Goal: Check status

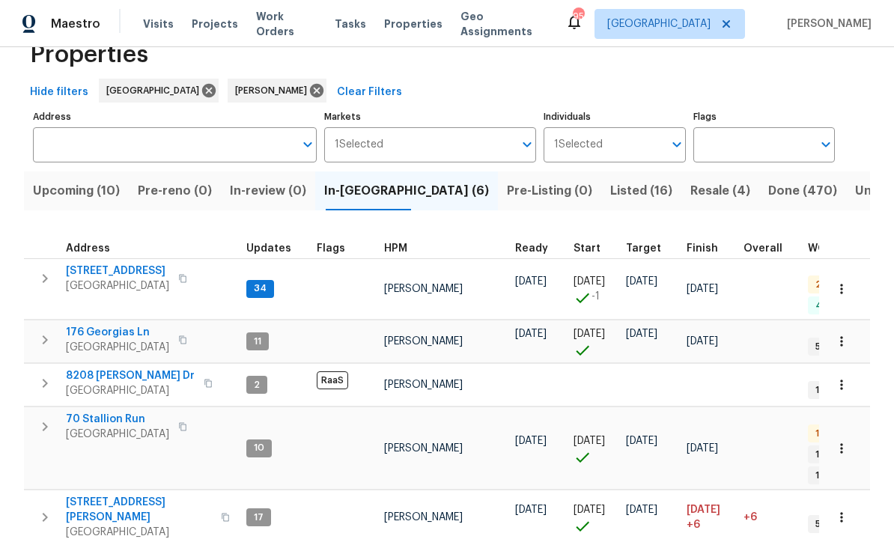
scroll to position [40, 0]
click at [109, 369] on span "8208 [PERSON_NAME] Dr" at bounding box center [130, 376] width 129 height 15
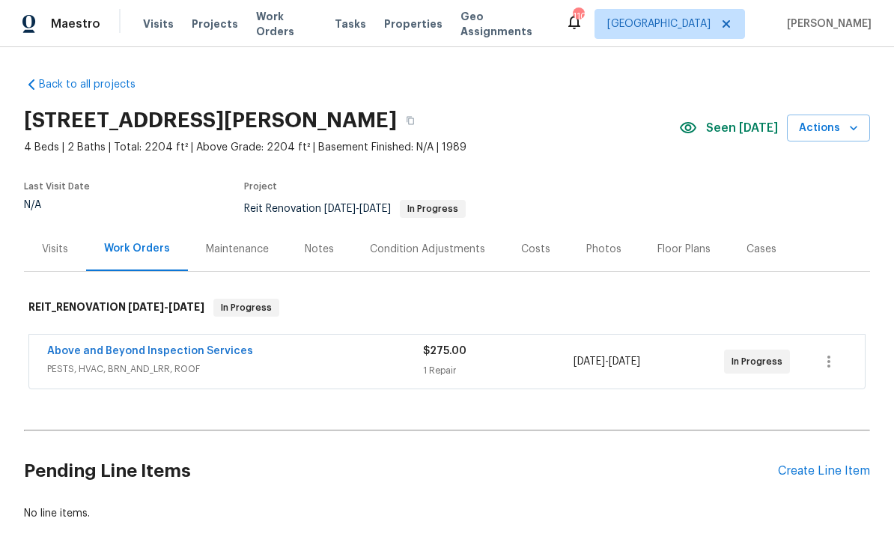
click at [114, 346] on link "Above and Beyond Inspection Services" at bounding box center [150, 351] width 206 height 10
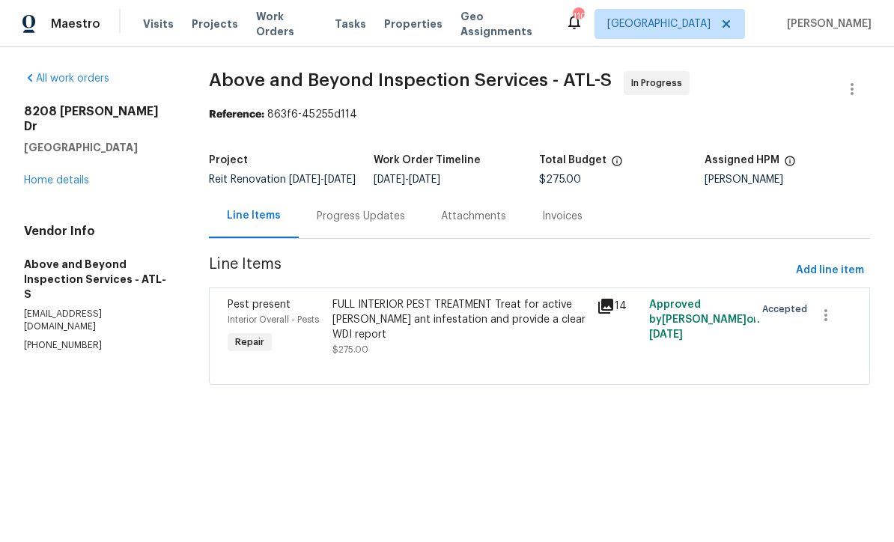
click at [359, 224] on div "Progress Updates" at bounding box center [361, 216] width 88 height 15
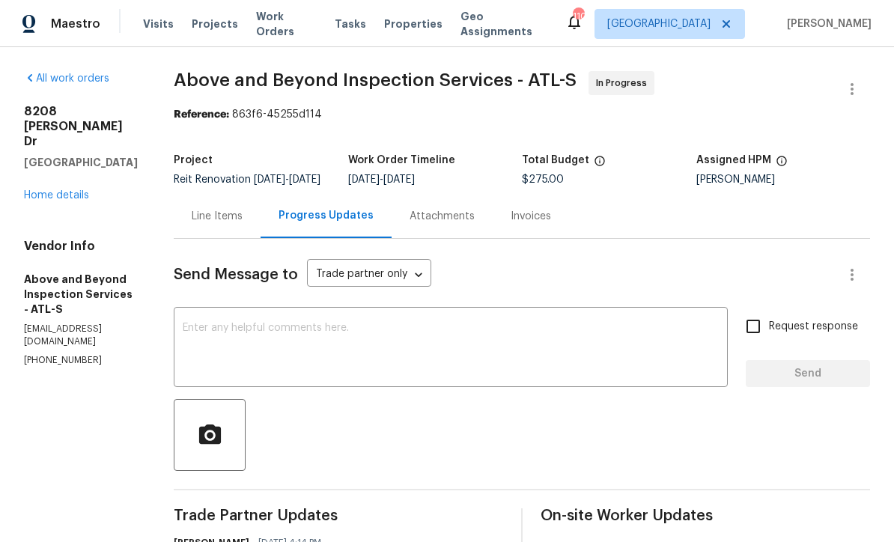
click at [261, 218] on div "Line Items" at bounding box center [217, 216] width 87 height 44
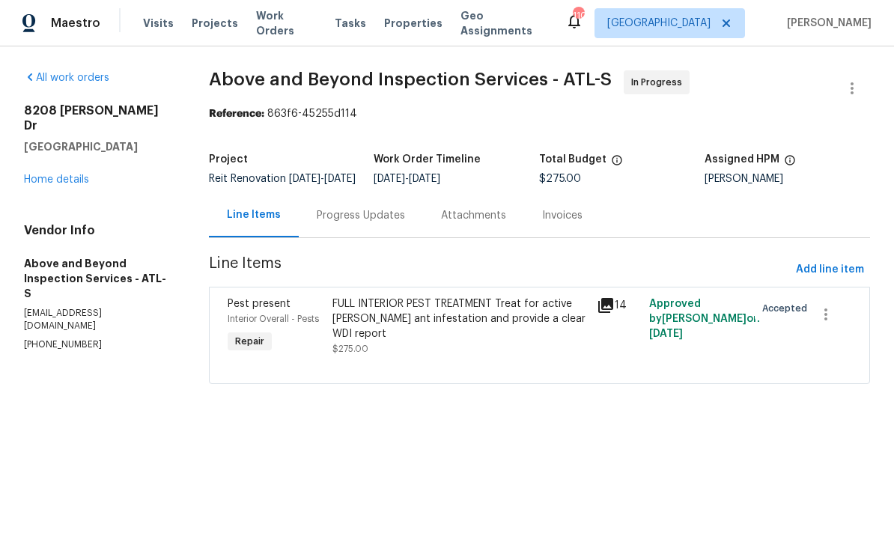
click at [466, 320] on div "FULL INTERIOR PEST TREATMENT Treat for active [PERSON_NAME] ant infestation and…" at bounding box center [460, 319] width 255 height 45
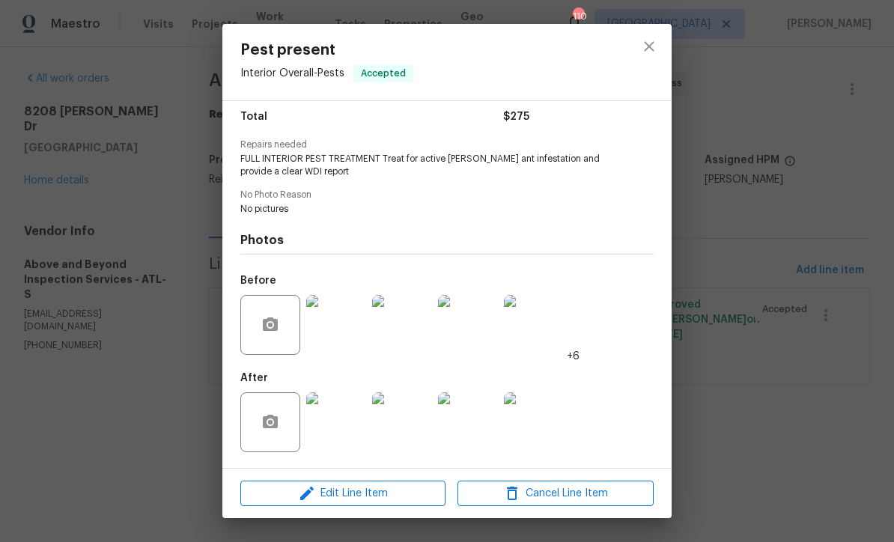
scroll to position [126, 0]
click at [348, 418] on img at bounding box center [336, 422] width 60 height 60
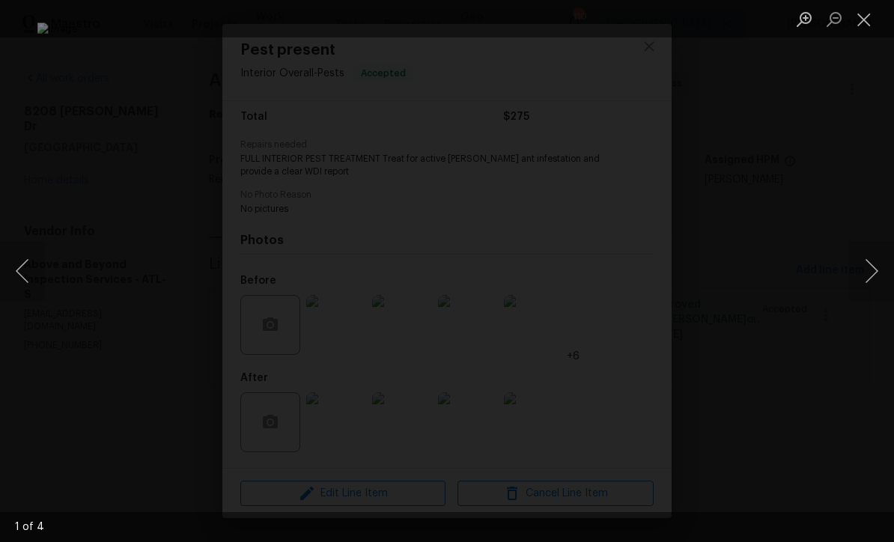
click at [872, 270] on button "Next image" at bounding box center [871, 271] width 45 height 60
click at [878, 275] on button "Next image" at bounding box center [871, 271] width 45 height 60
click at [876, 270] on button "Next image" at bounding box center [871, 271] width 45 height 60
click at [873, 273] on button "Next image" at bounding box center [871, 271] width 45 height 60
click at [876, 264] on button "Next image" at bounding box center [871, 271] width 45 height 60
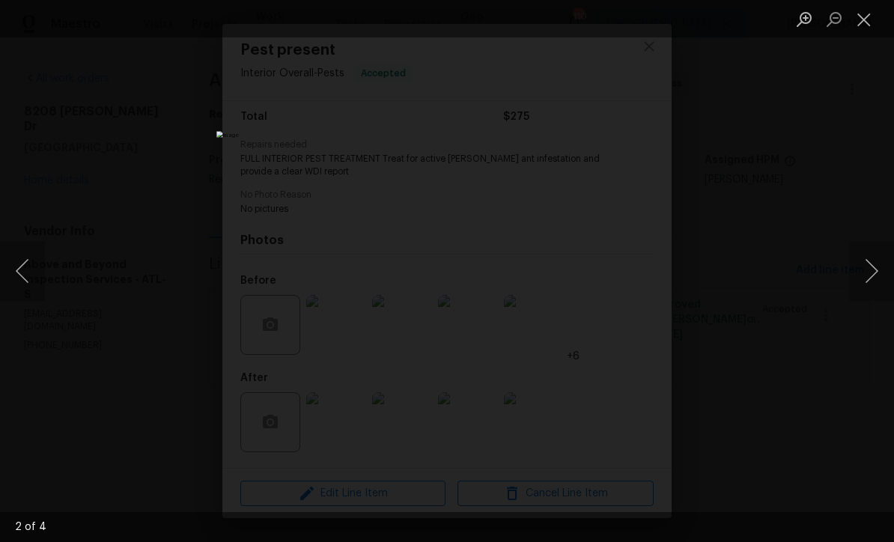
click at [876, 270] on button "Next image" at bounding box center [871, 271] width 45 height 60
click at [877, 267] on button "Next image" at bounding box center [871, 271] width 45 height 60
click at [880, 270] on button "Next image" at bounding box center [871, 271] width 45 height 60
click at [879, 260] on button "Next image" at bounding box center [871, 271] width 45 height 60
click at [864, 15] on button "Close lightbox" at bounding box center [864, 19] width 30 height 26
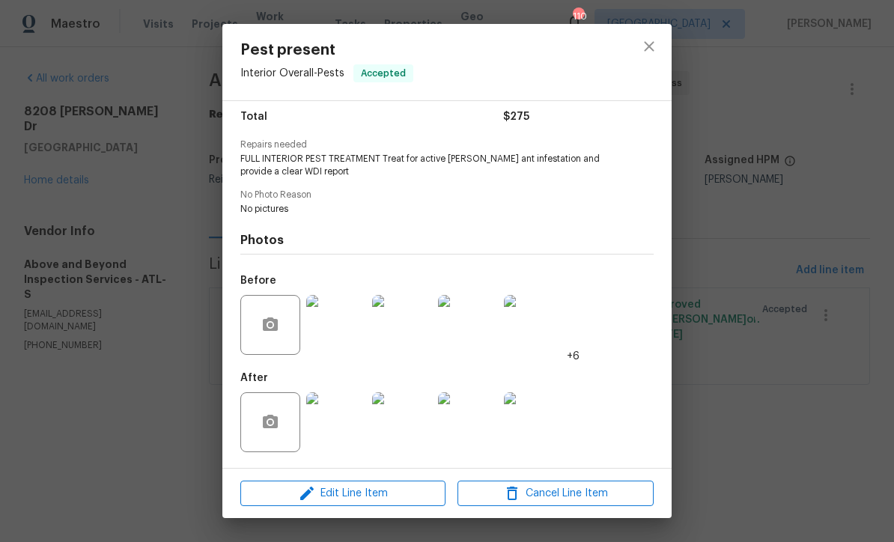
click at [350, 324] on img at bounding box center [336, 325] width 60 height 60
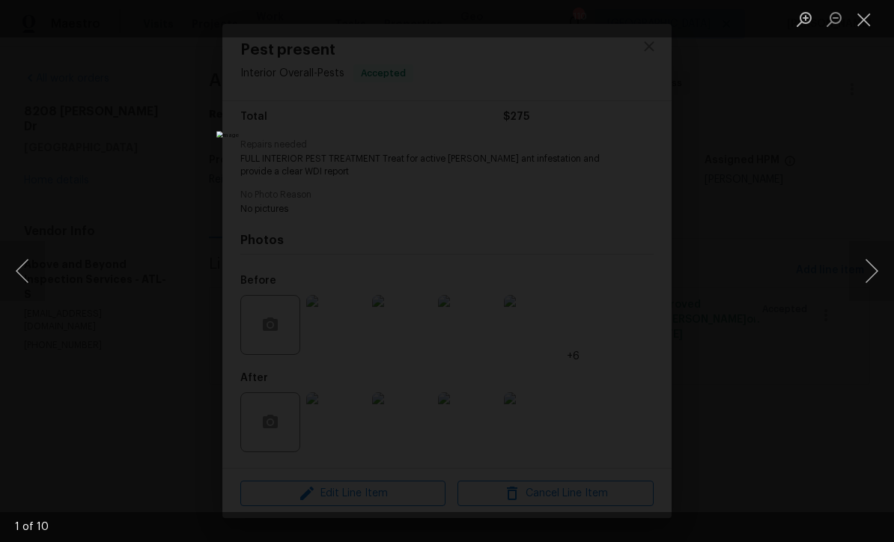
click at [879, 274] on button "Next image" at bounding box center [871, 271] width 45 height 60
click at [865, 273] on button "Next image" at bounding box center [871, 271] width 45 height 60
click at [883, 258] on button "Next image" at bounding box center [871, 271] width 45 height 60
click at [884, 261] on button "Next image" at bounding box center [871, 271] width 45 height 60
click at [884, 258] on button "Next image" at bounding box center [871, 271] width 45 height 60
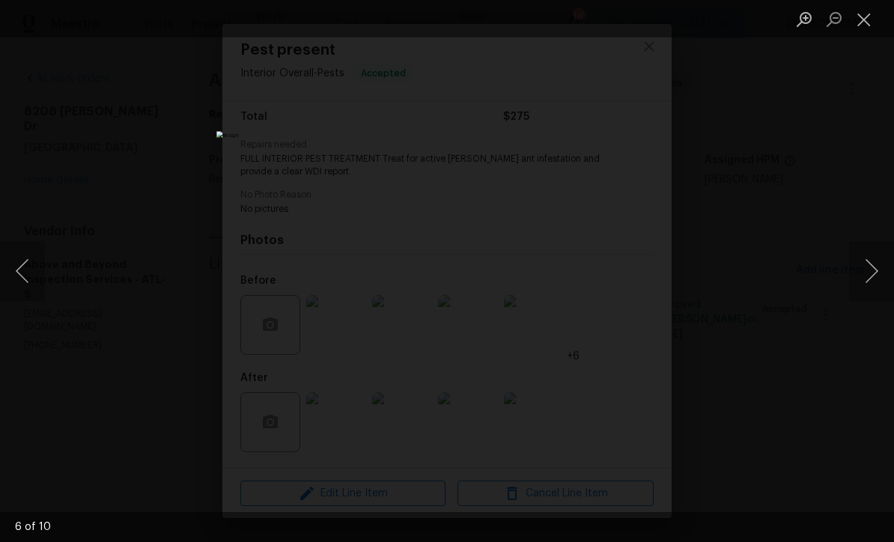
click at [875, 267] on button "Next image" at bounding box center [871, 271] width 45 height 60
click at [879, 264] on button "Next image" at bounding box center [871, 271] width 45 height 60
click at [861, 17] on button "Close lightbox" at bounding box center [864, 19] width 30 height 26
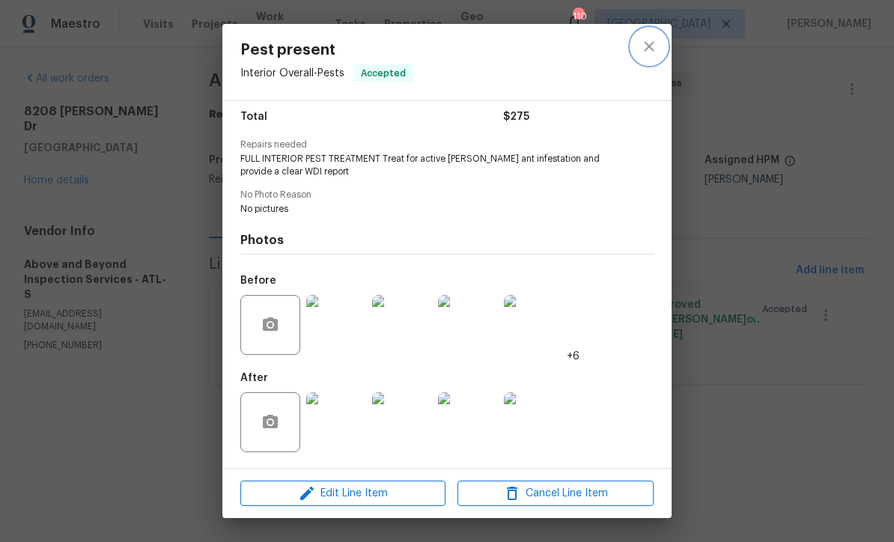
click at [649, 48] on icon "close" at bounding box center [649, 46] width 10 height 10
